Goal: Task Accomplishment & Management: Manage account settings

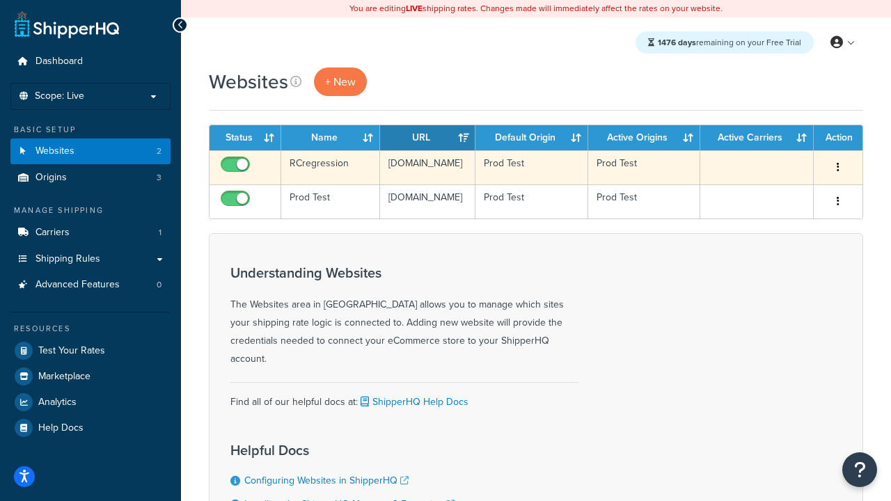
click at [837, 168] on icon "button" at bounding box center [838, 167] width 3 height 10
click at [0, 0] on link "Delete" at bounding box center [0, 0] width 0 height 0
